Goal: Transaction & Acquisition: Purchase product/service

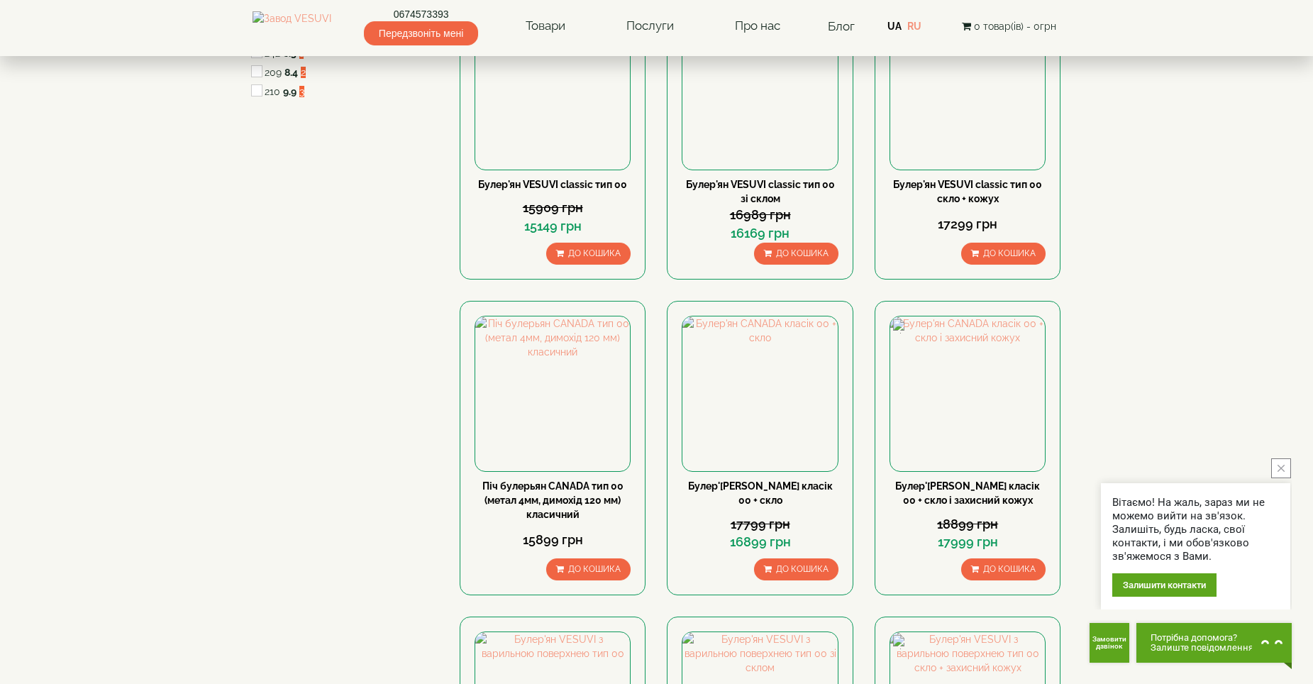
scroll to position [497, 0]
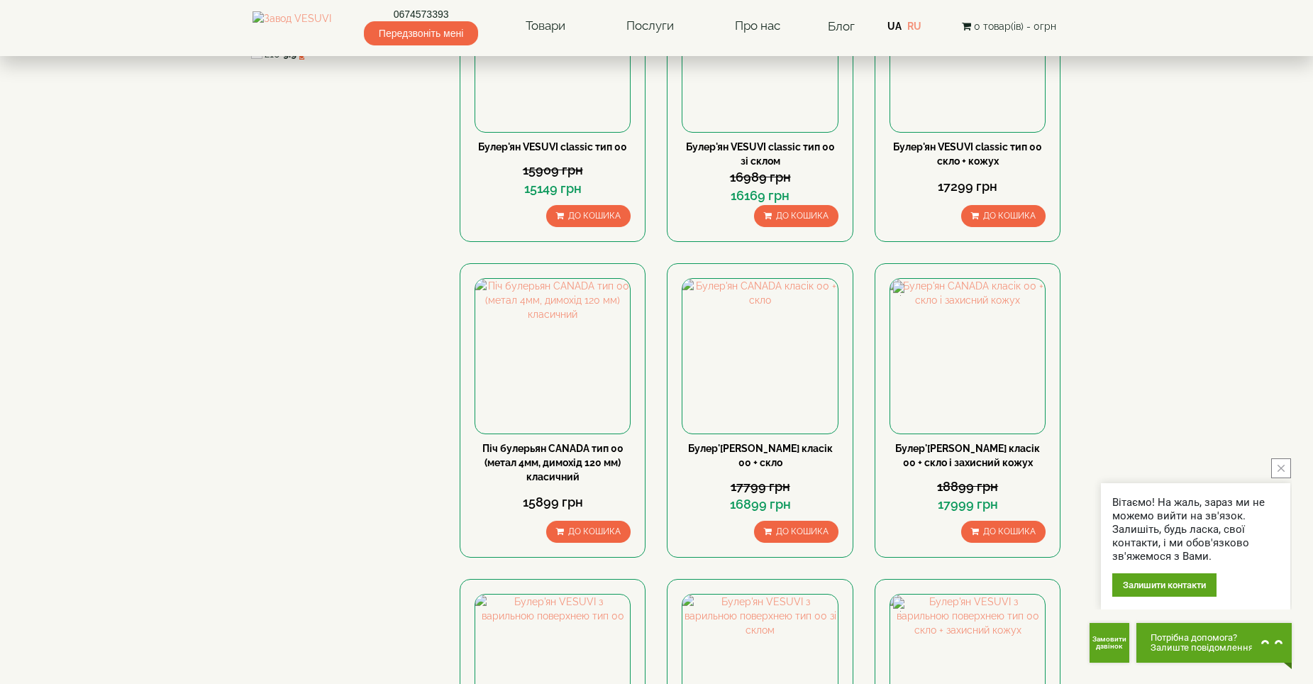
click at [1278, 472] on icon "close button" at bounding box center [1281, 468] width 7 height 7
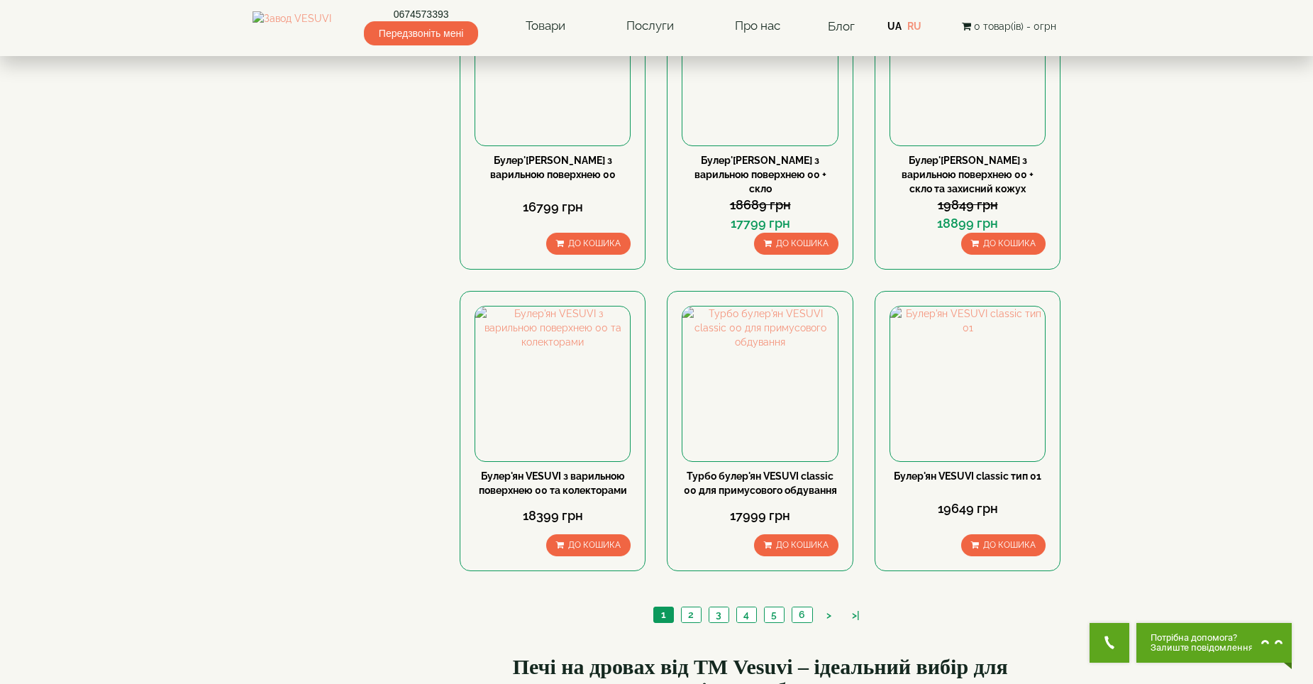
scroll to position [1419, 0]
click at [691, 606] on link "2" at bounding box center [691, 613] width 20 height 15
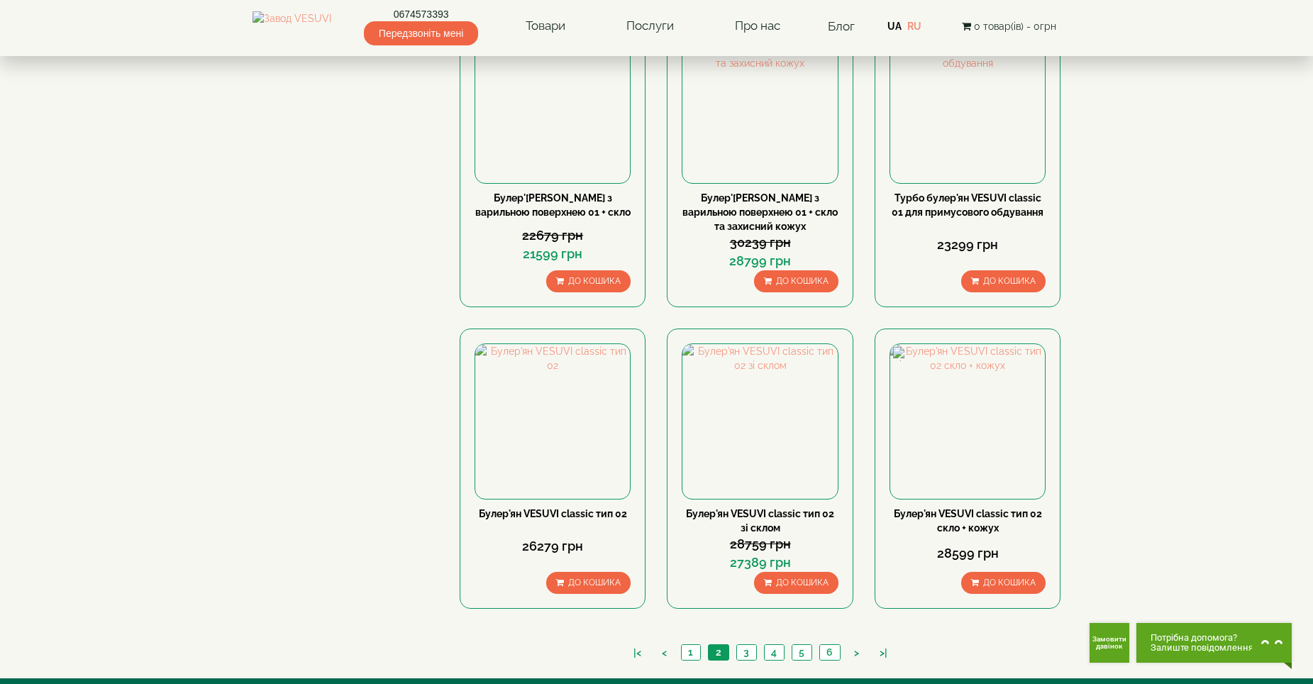
scroll to position [1419, 0]
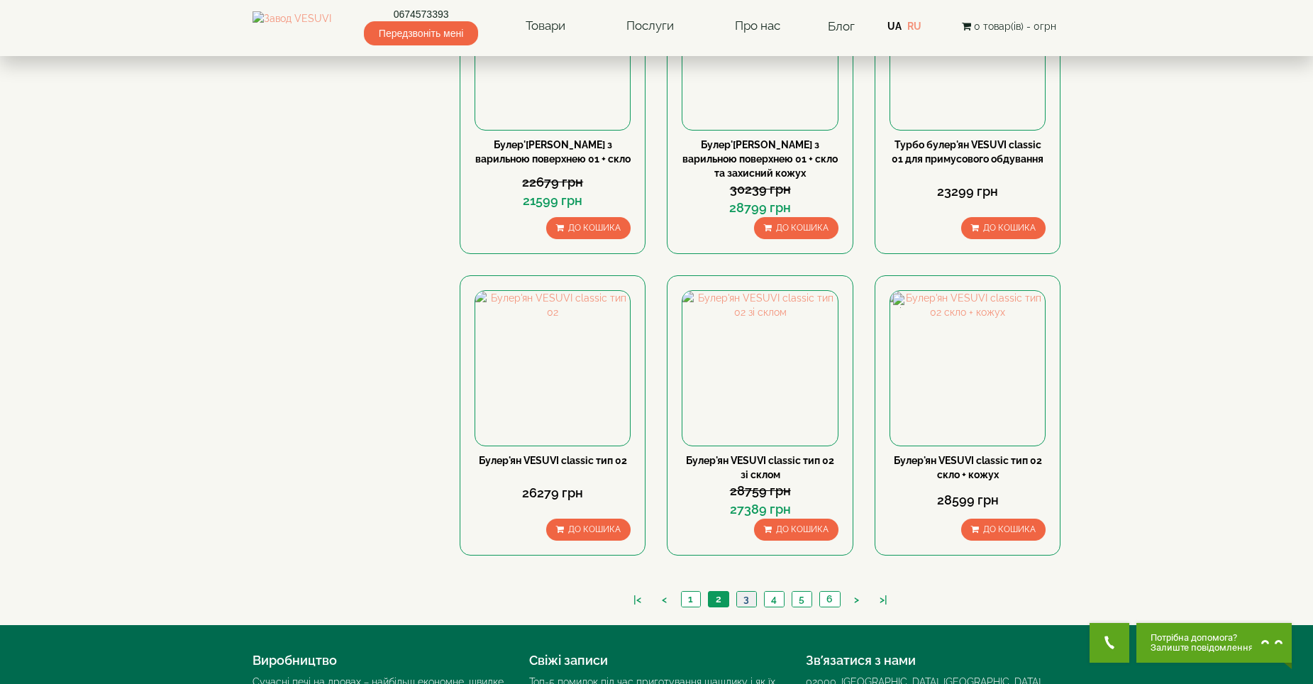
click at [751, 592] on link "3" at bounding box center [746, 599] width 20 height 15
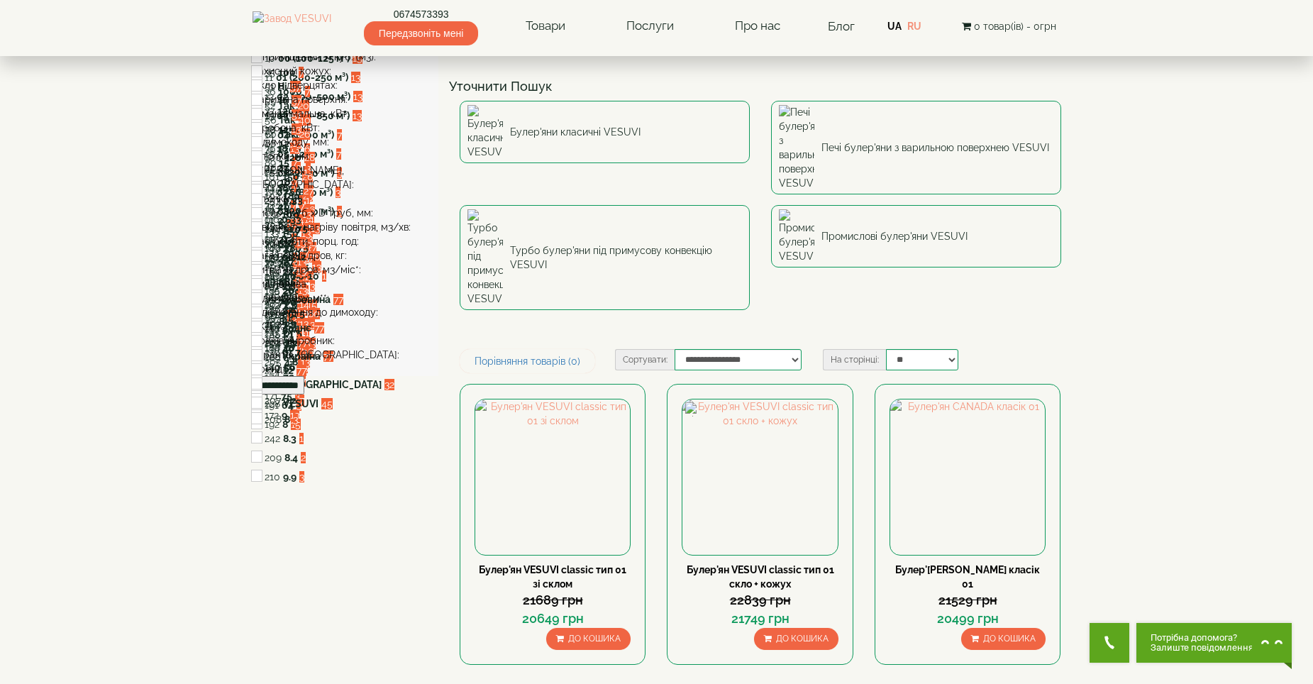
scroll to position [71, 0]
